Goal: Transaction & Acquisition: Register for event/course

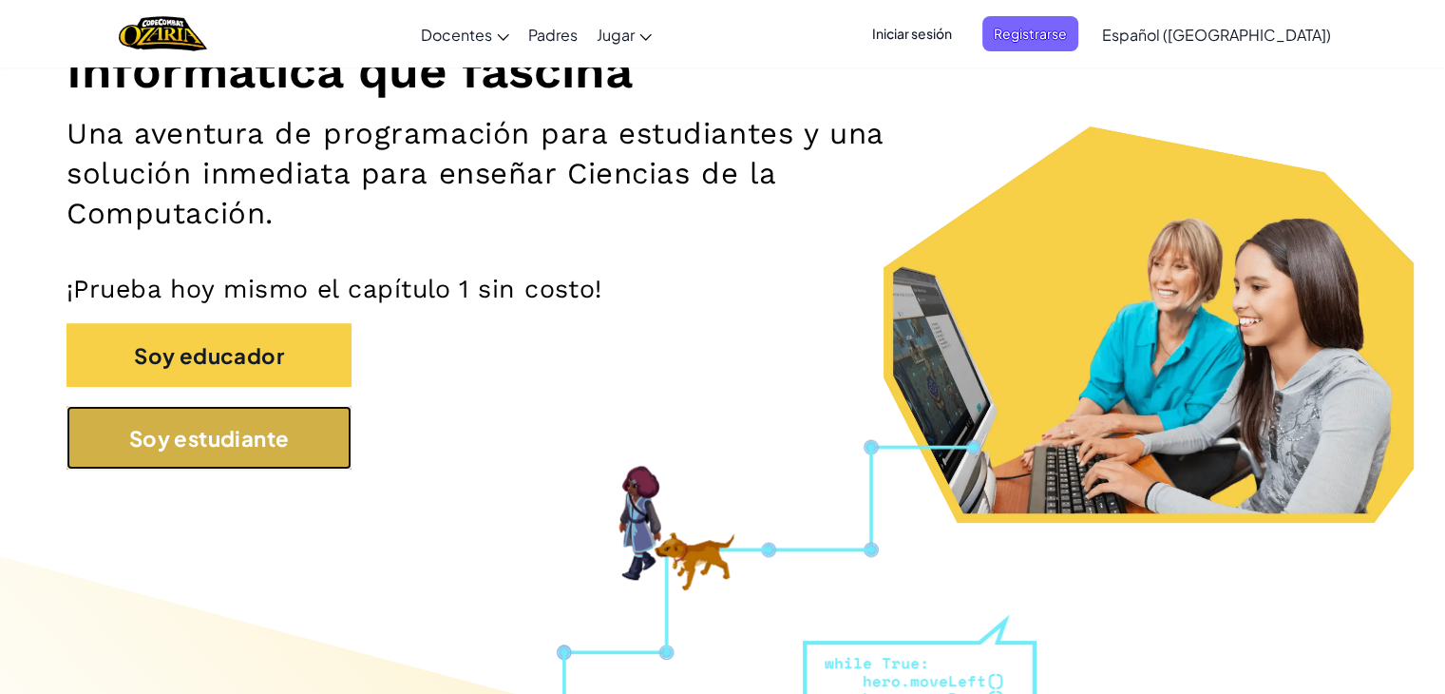
click at [255, 443] on font "Soy estudiante" at bounding box center [209, 438] width 161 height 27
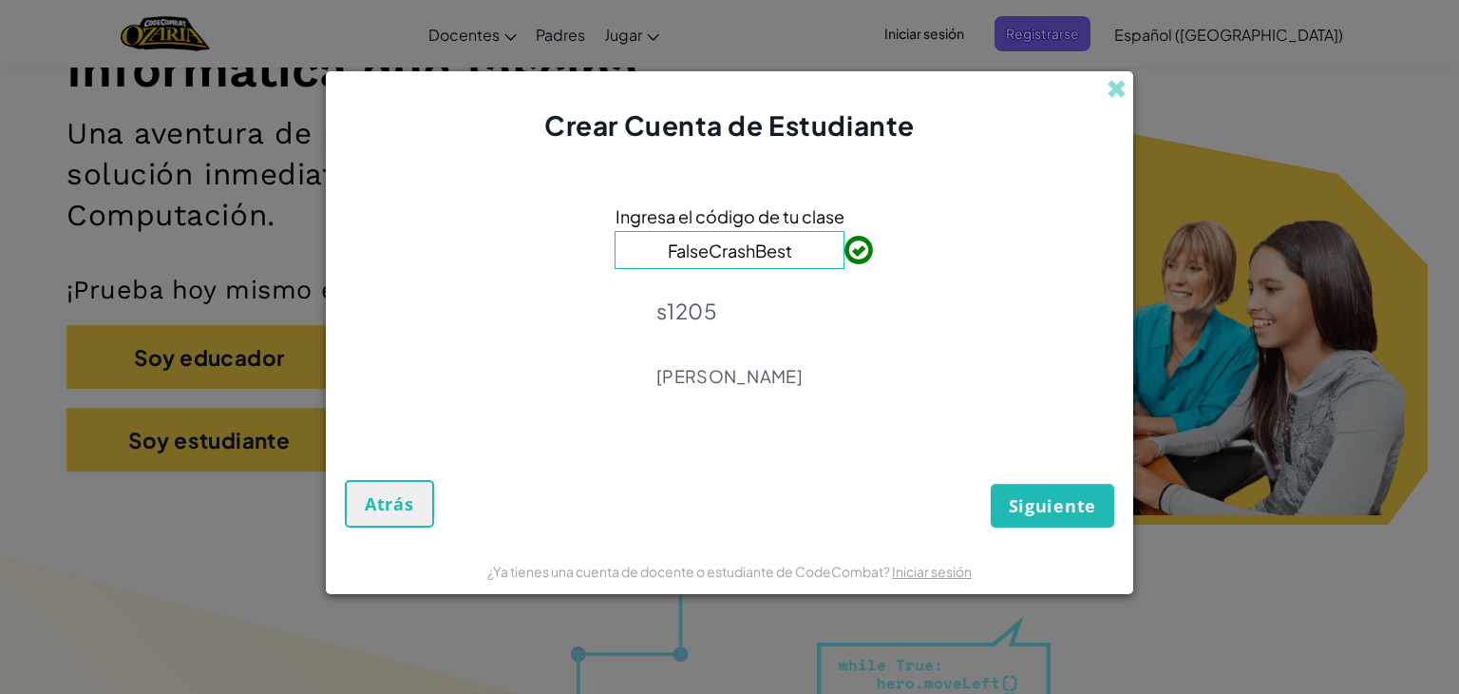
type input "FalseCrashBest"
click at [1028, 505] on font "Siguiente" at bounding box center [1052, 505] width 87 height 23
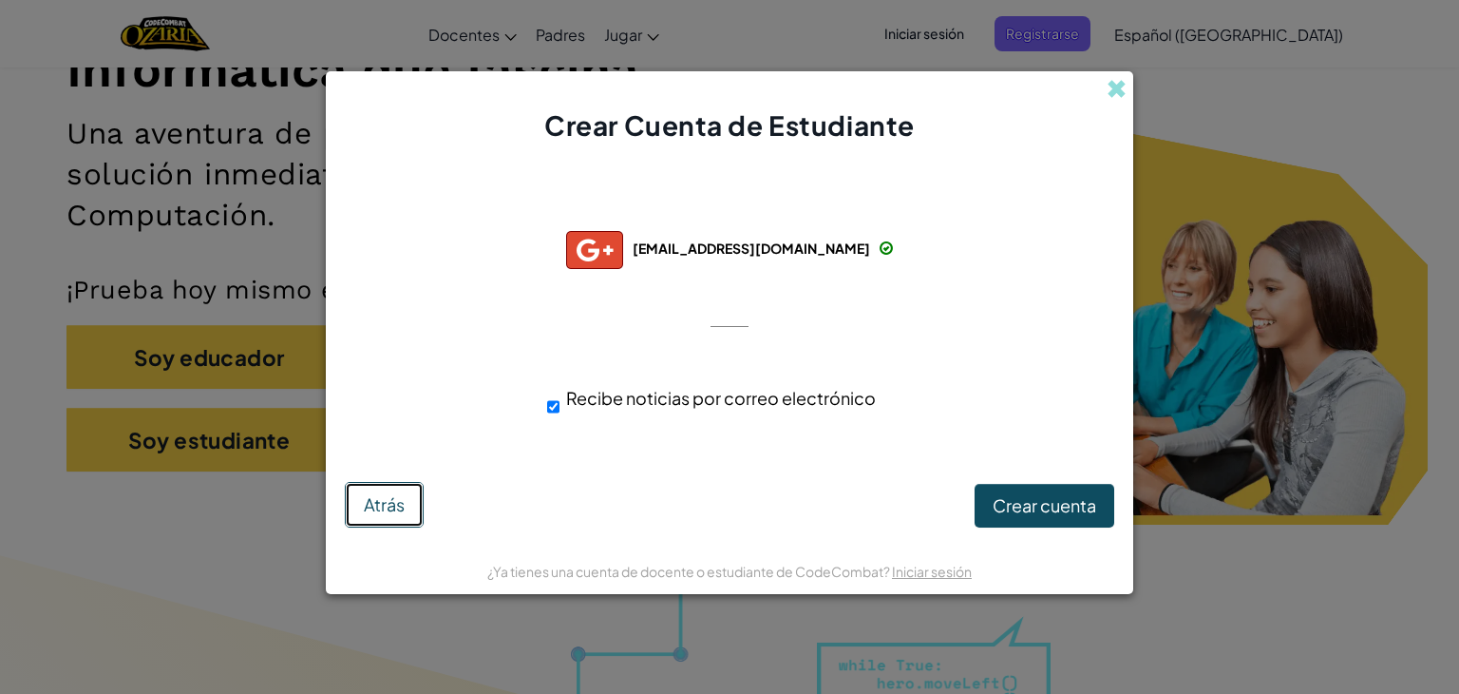
click at [371, 504] on font "Atrás" at bounding box center [384, 504] width 41 height 22
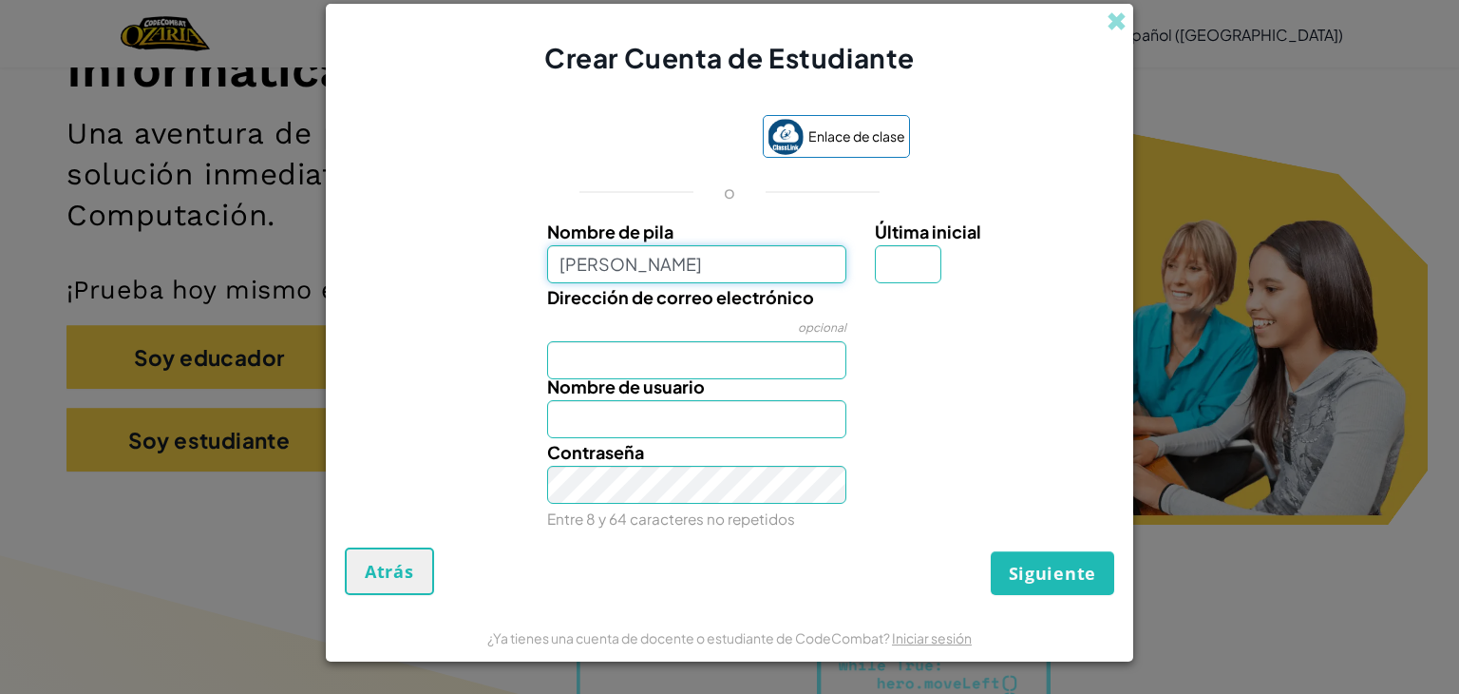
type input "[PERSON_NAME]"
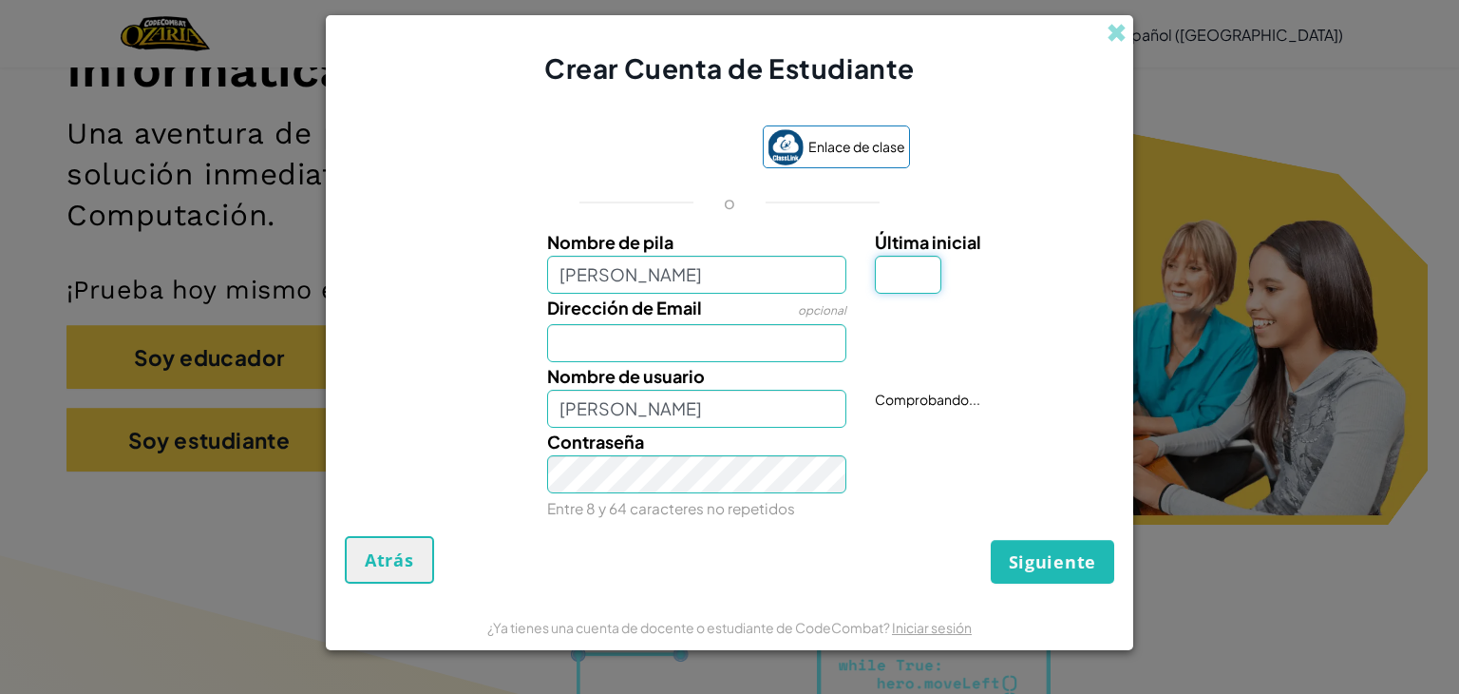
click at [895, 271] on input "Última inicial" at bounding box center [908, 275] width 67 height 38
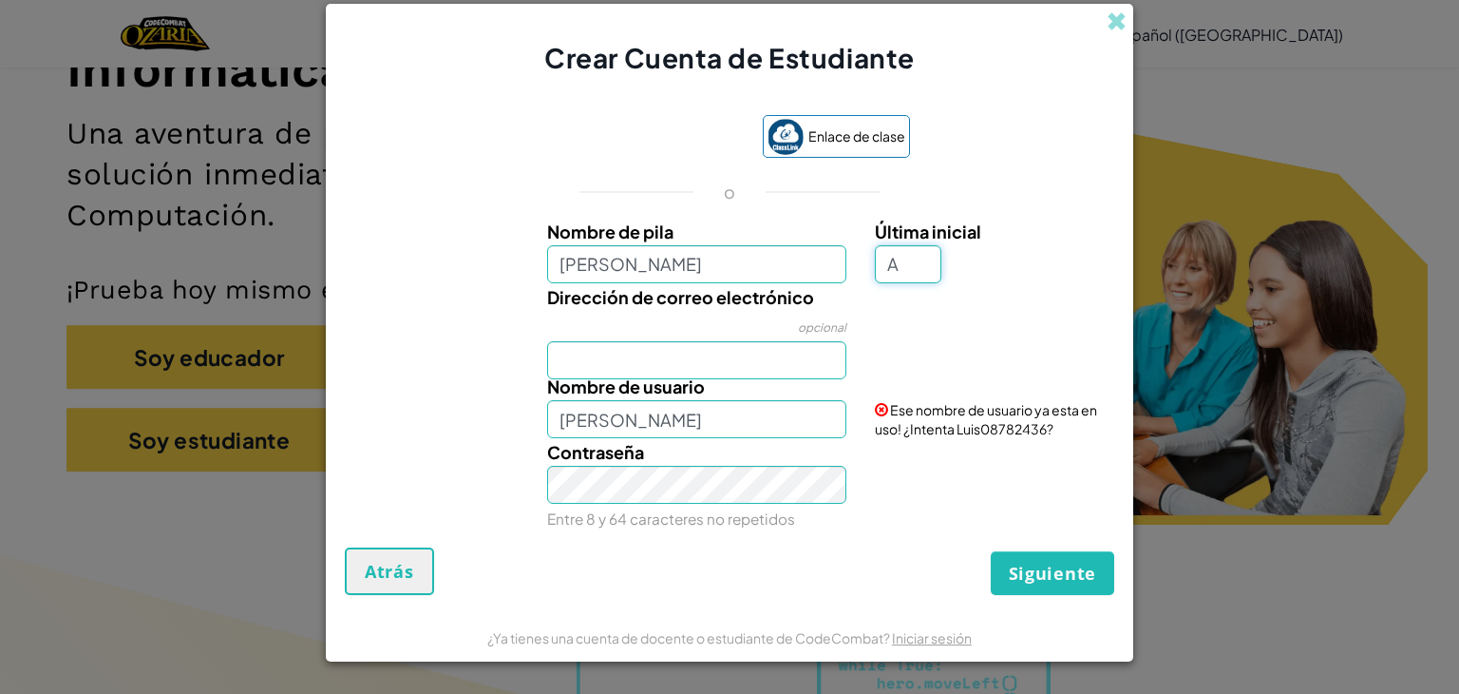
type input "A"
type input "[PERSON_NAME]"
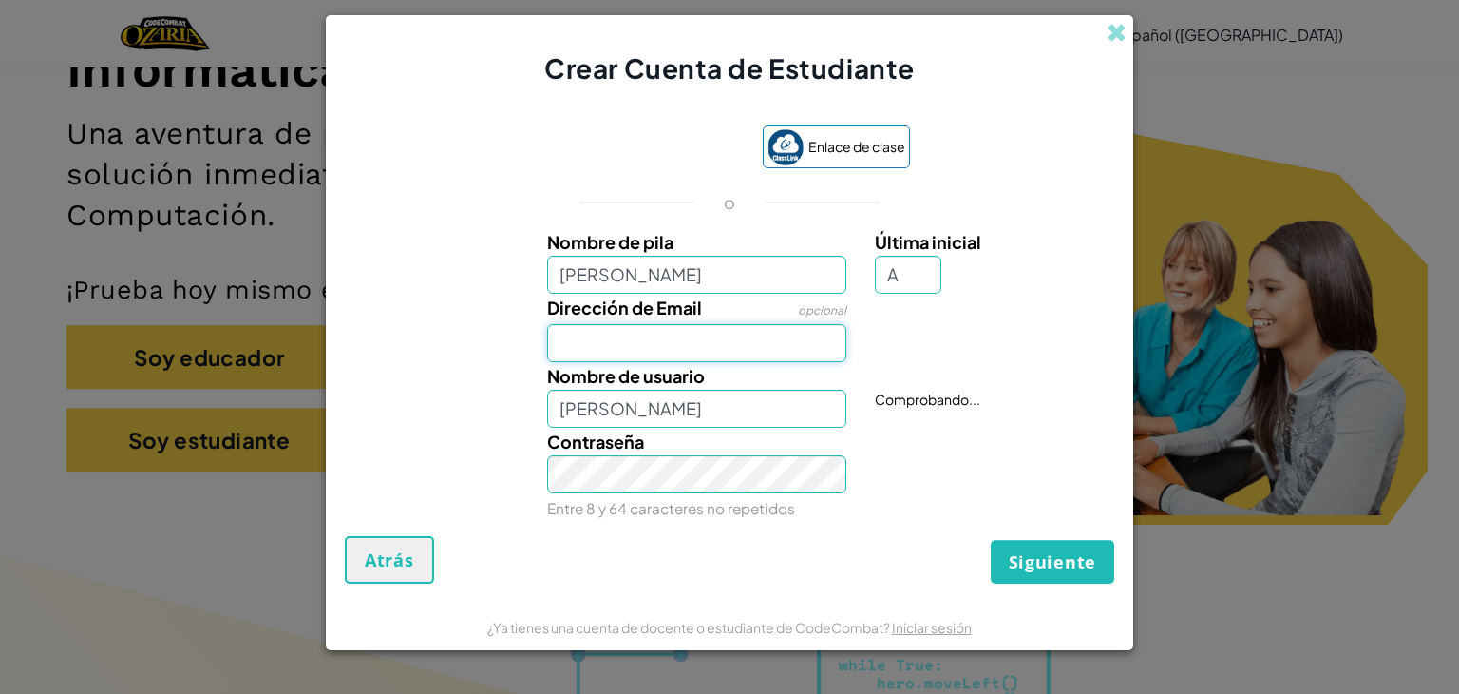
click at [745, 358] on input "Dirección de Email" at bounding box center [697, 343] width 300 height 38
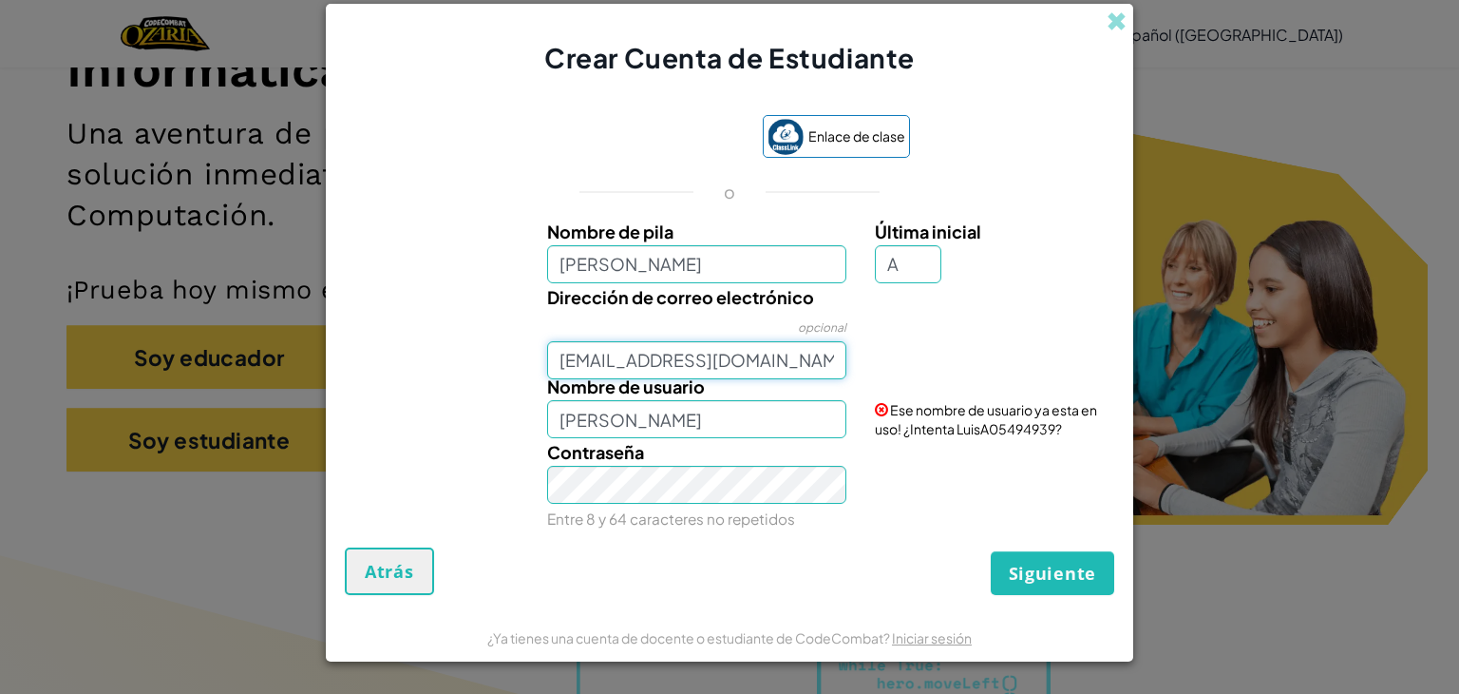
type input "[EMAIL_ADDRESS][DOMAIN_NAME]"
click at [762, 399] on div "Nombre de usuario [PERSON_NAME]" at bounding box center [697, 405] width 329 height 66
click at [711, 419] on input "[PERSON_NAME]" at bounding box center [697, 419] width 300 height 38
click at [723, 498] on div "Contraseña Entre 8 y 64 caracteres no repetidos" at bounding box center [697, 485] width 329 height 94
click at [726, 404] on input "LuisA2009" at bounding box center [697, 419] width 300 height 38
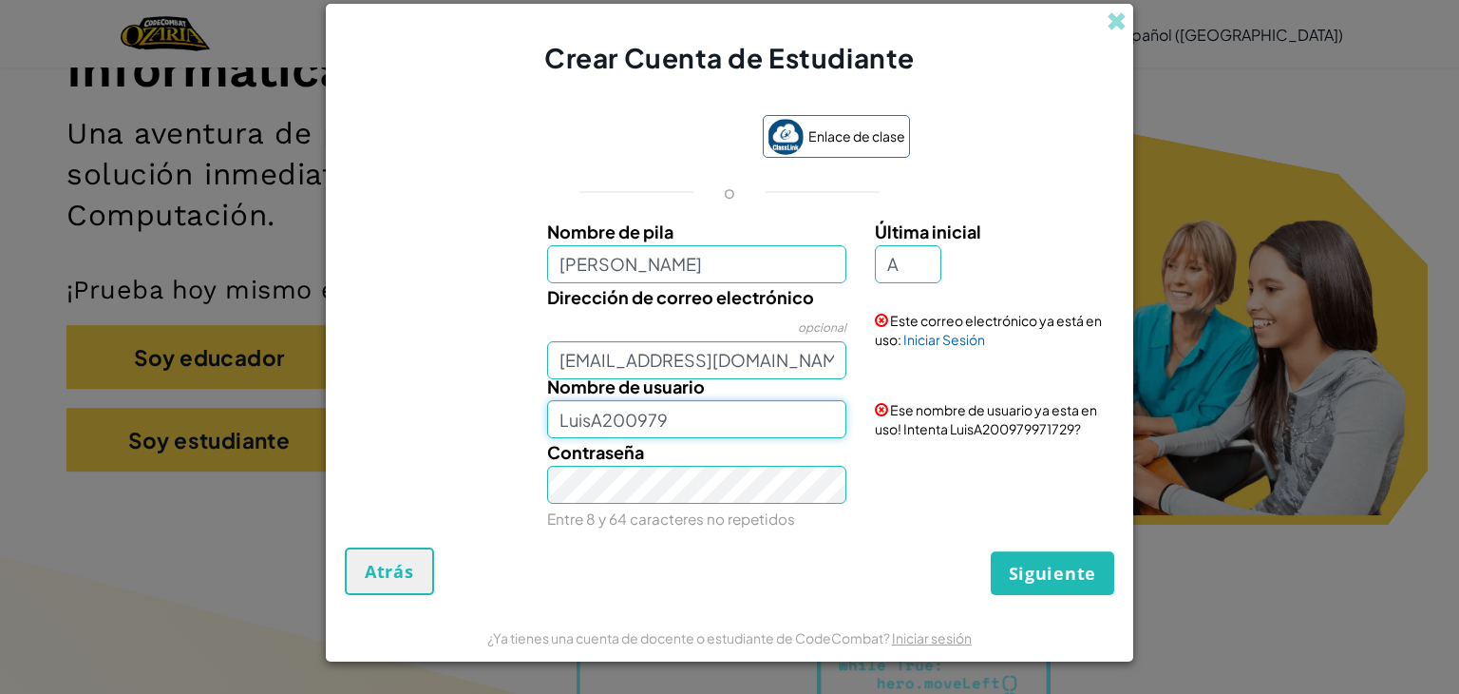
type input "LuisA200979"
click at [1083, 567] on font "Siguiente" at bounding box center [1052, 572] width 87 height 23
click at [1083, 567] on font "Crear cuenta" at bounding box center [1037, 572] width 120 height 23
click at [951, 544] on div "Enlace de clase o Nombre [PERSON_NAME] inicial A Dirección de correo electrónic…" at bounding box center [730, 321] width 770 height 451
click at [973, 562] on button "Crear cuenta" at bounding box center [1037, 570] width 156 height 47
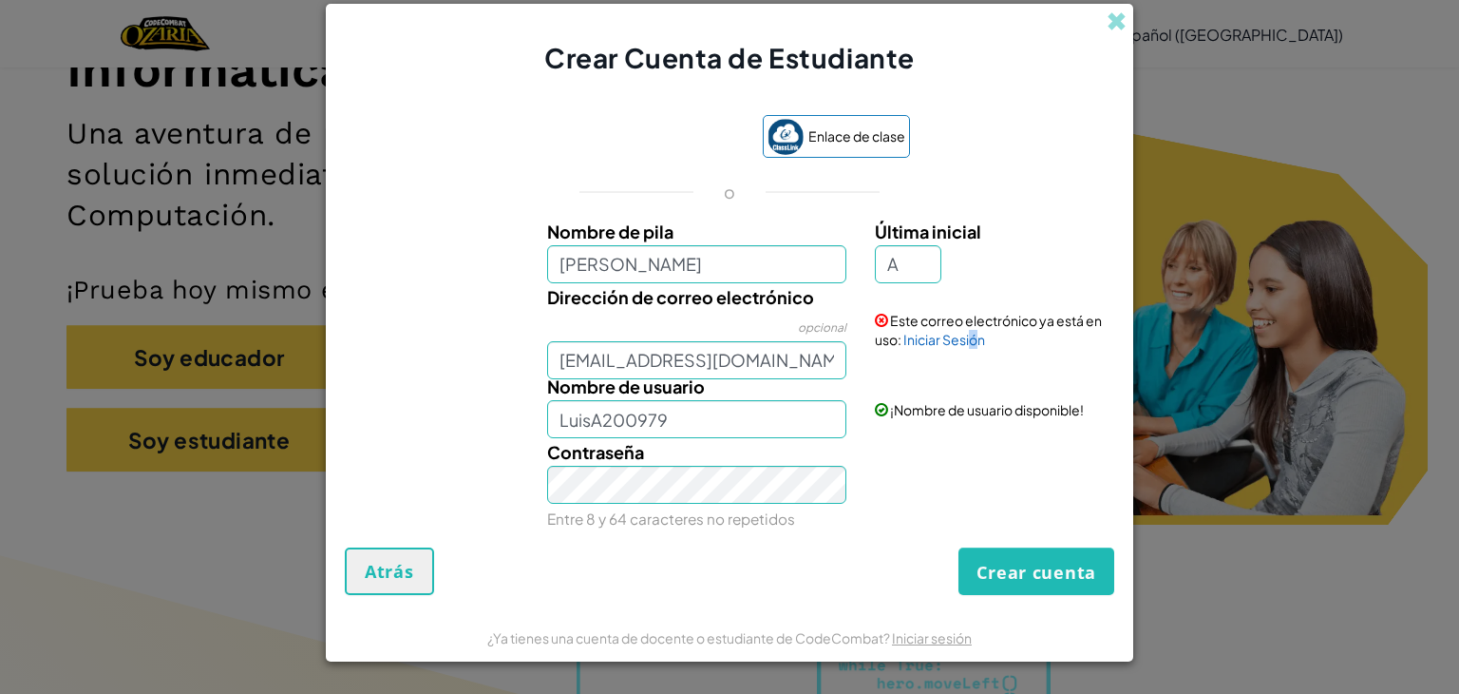
drag, startPoint x: 973, startPoint y: 339, endPoint x: 977, endPoint y: 373, distance: 34.4
click at [977, 373] on div "Nombre [PERSON_NAME] inicial A Dirección de correo electrónico opcional [EMAIL_…" at bounding box center [730, 373] width 760 height 311
click at [943, 328] on div "Este correo electrónico ya está en uso: Iniciar Sesión" at bounding box center [992, 316] width 263 height 66
click at [939, 343] on font "Iniciar Sesión" at bounding box center [945, 339] width 82 height 17
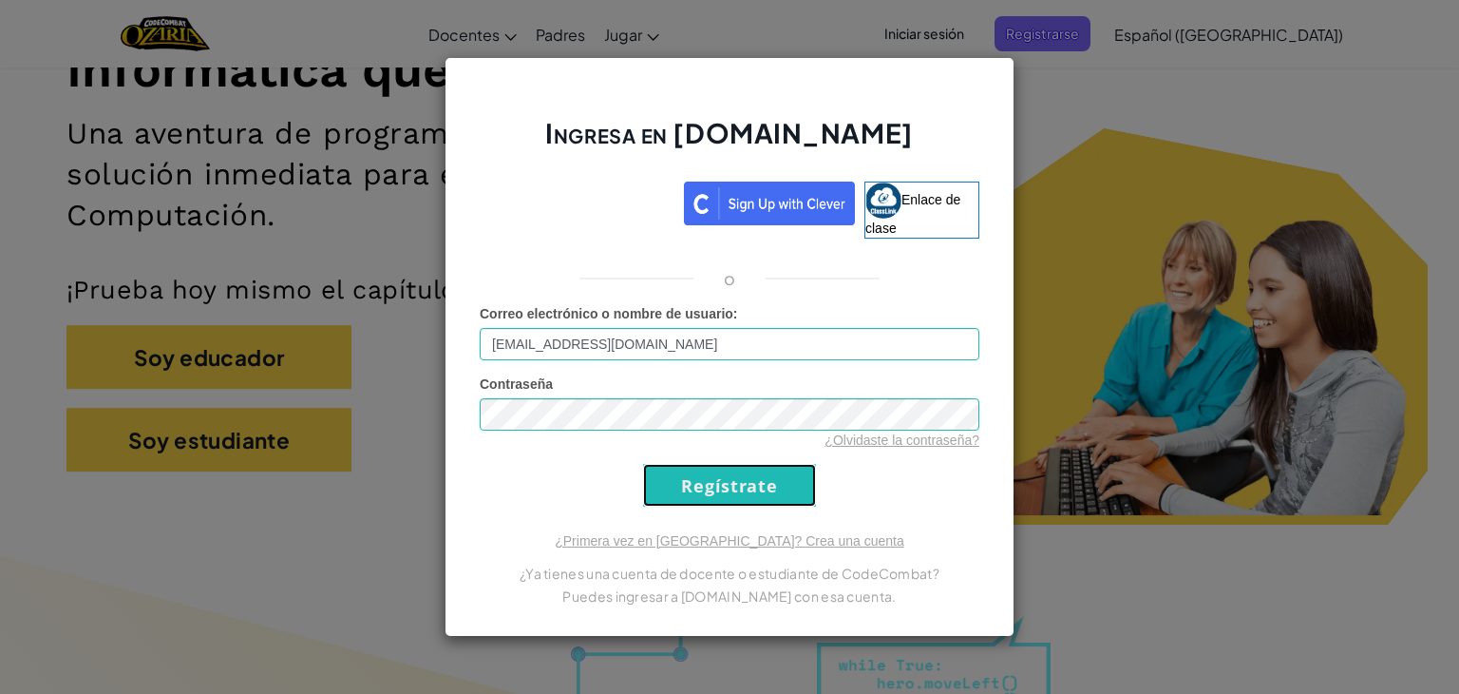
click at [714, 490] on input "Regístrate" at bounding box center [729, 485] width 173 height 43
